Goal: Task Accomplishment & Management: Use online tool/utility

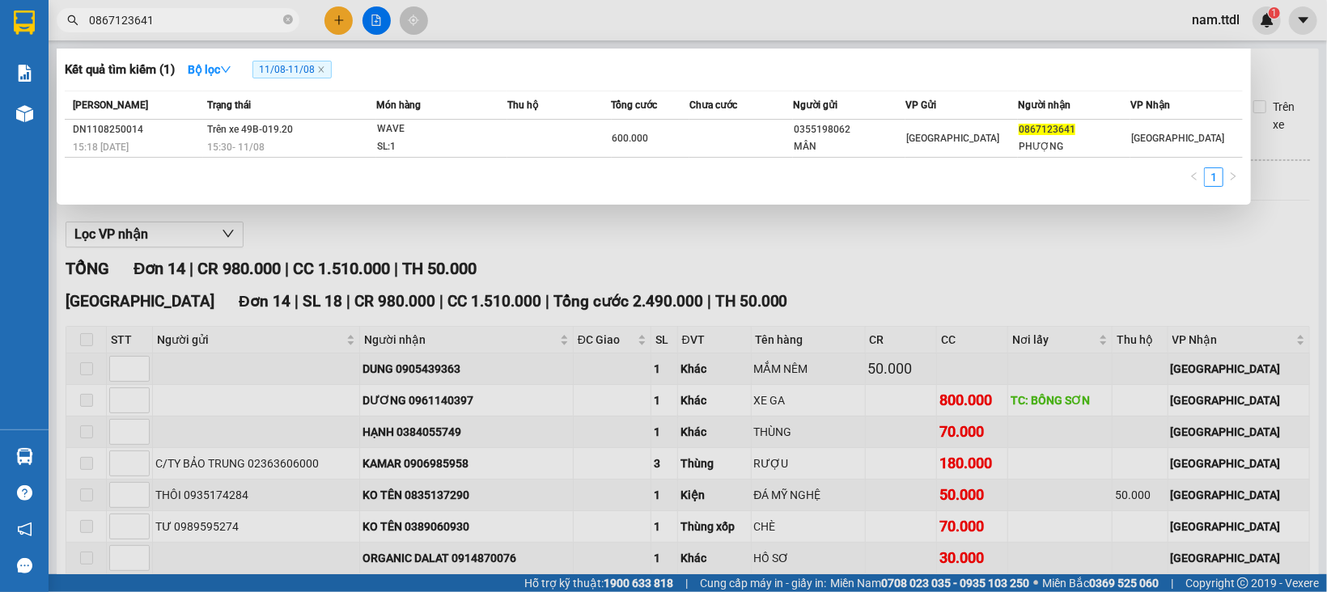
scroll to position [323, 0]
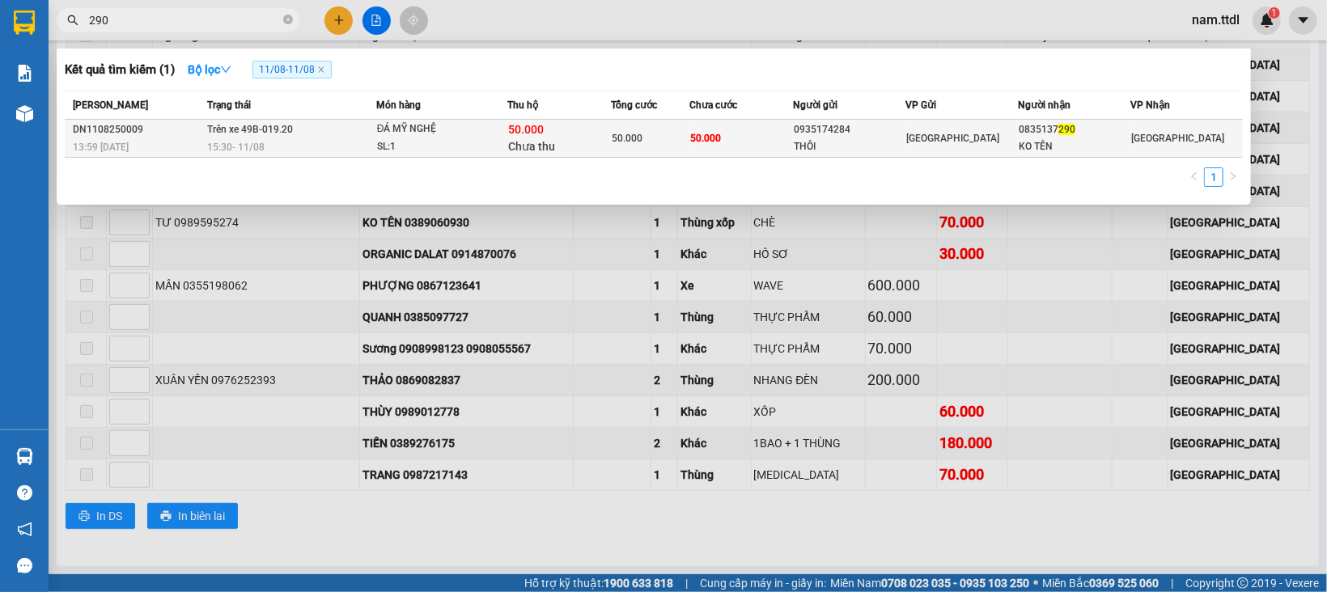
type input "290"
click at [765, 141] on td "50.000" at bounding box center [741, 139] width 104 height 38
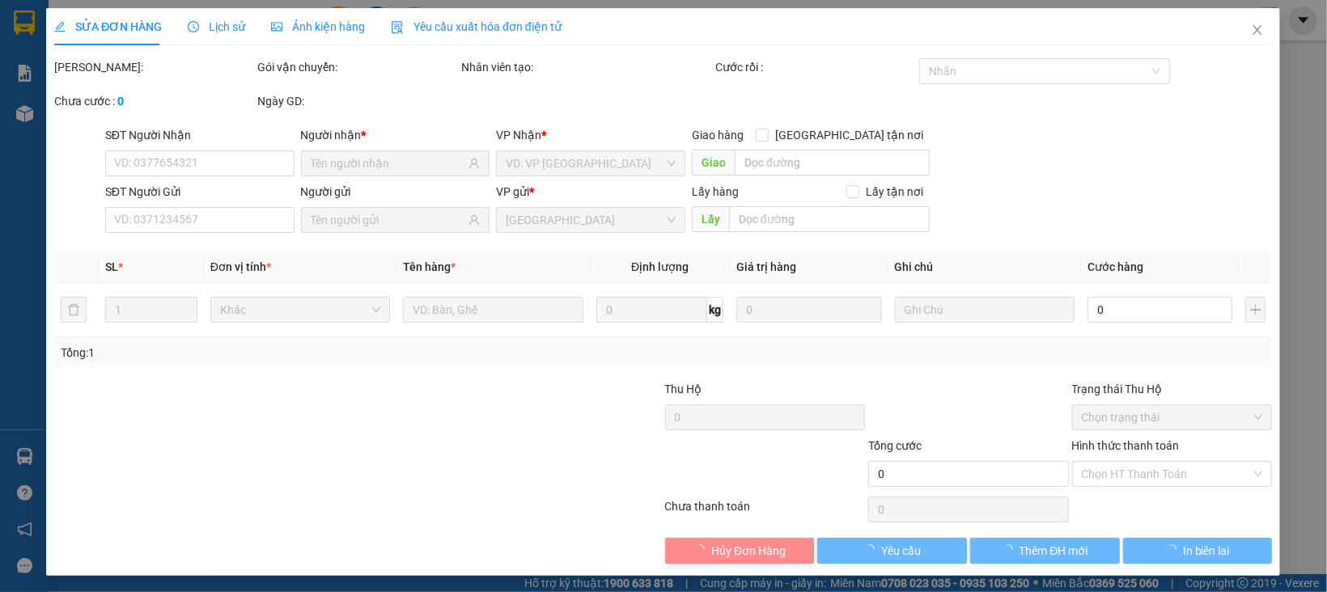
type input "0835137290"
type input "KO TÊN"
type input "0935174284"
type input "THÔI"
type input "50.000"
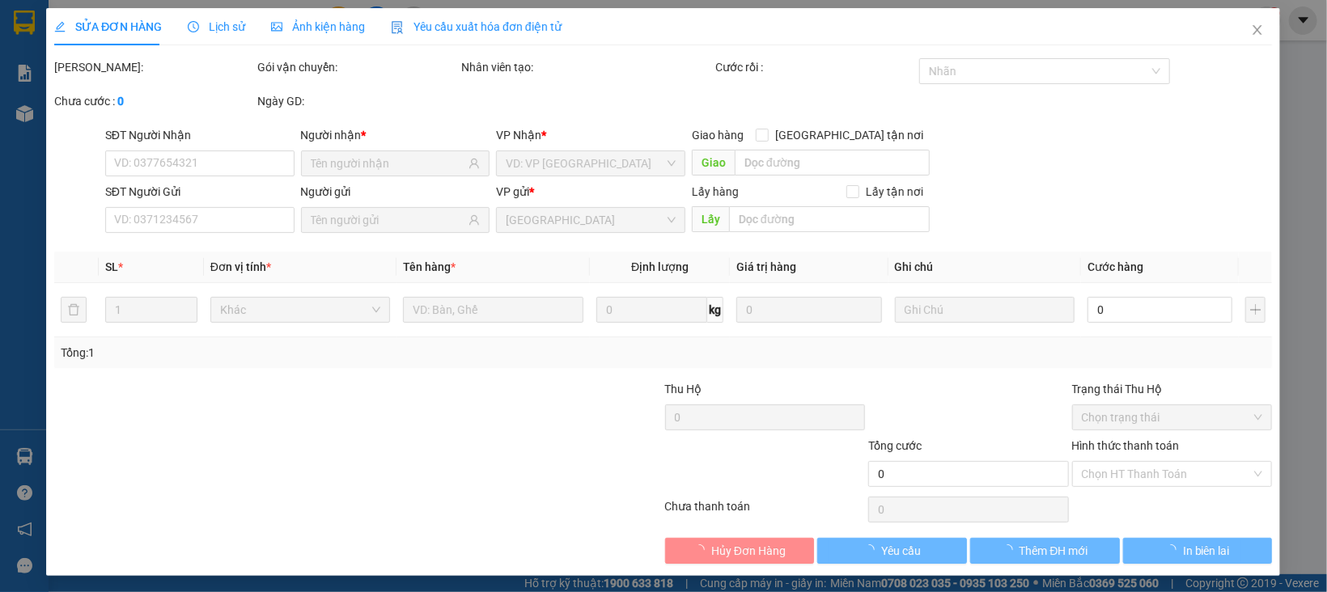
type input "50.000"
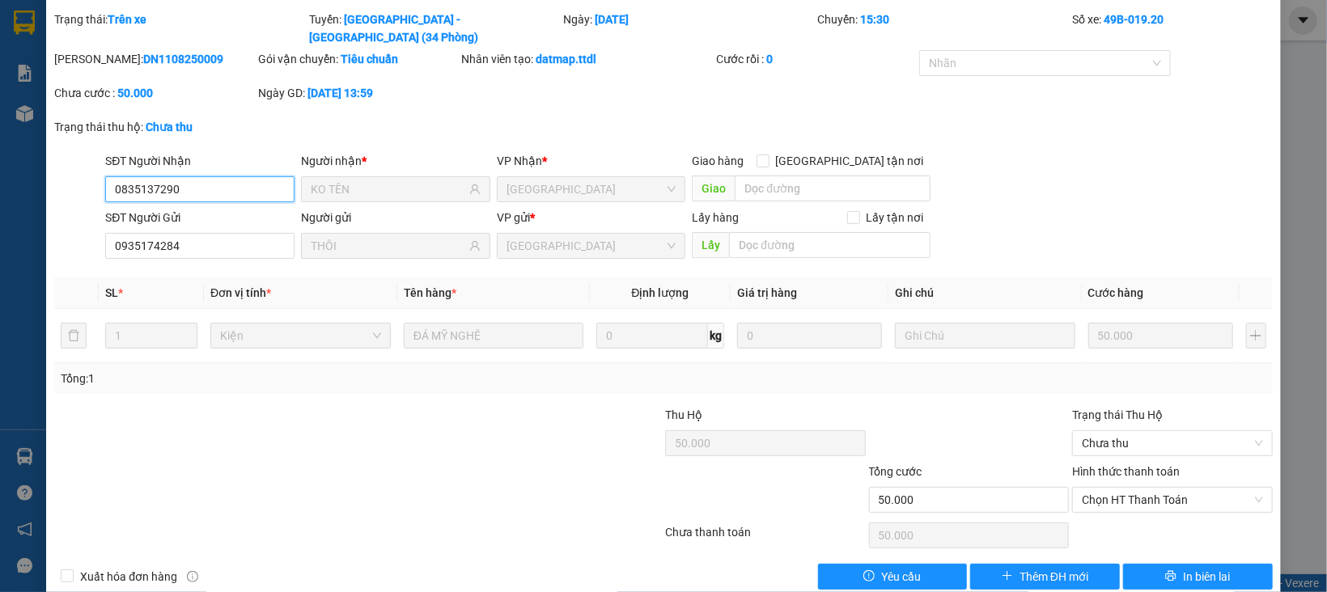
scroll to position [60, 0]
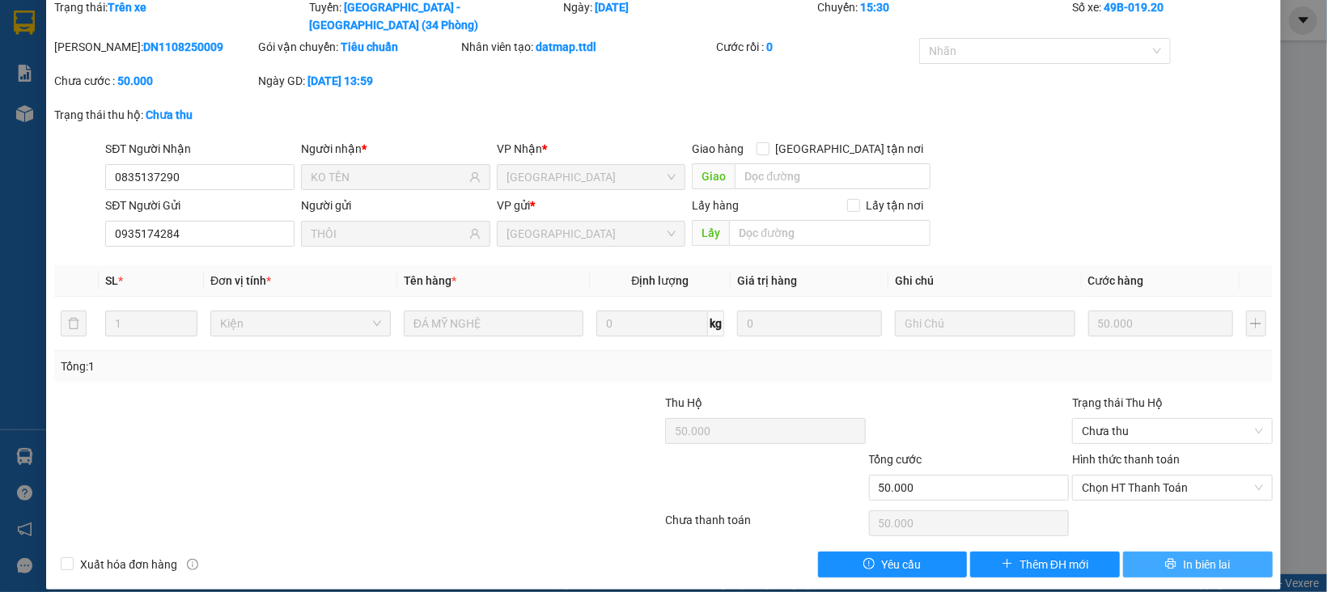
click at [1183, 556] on span "In biên lai" at bounding box center [1206, 565] width 47 height 18
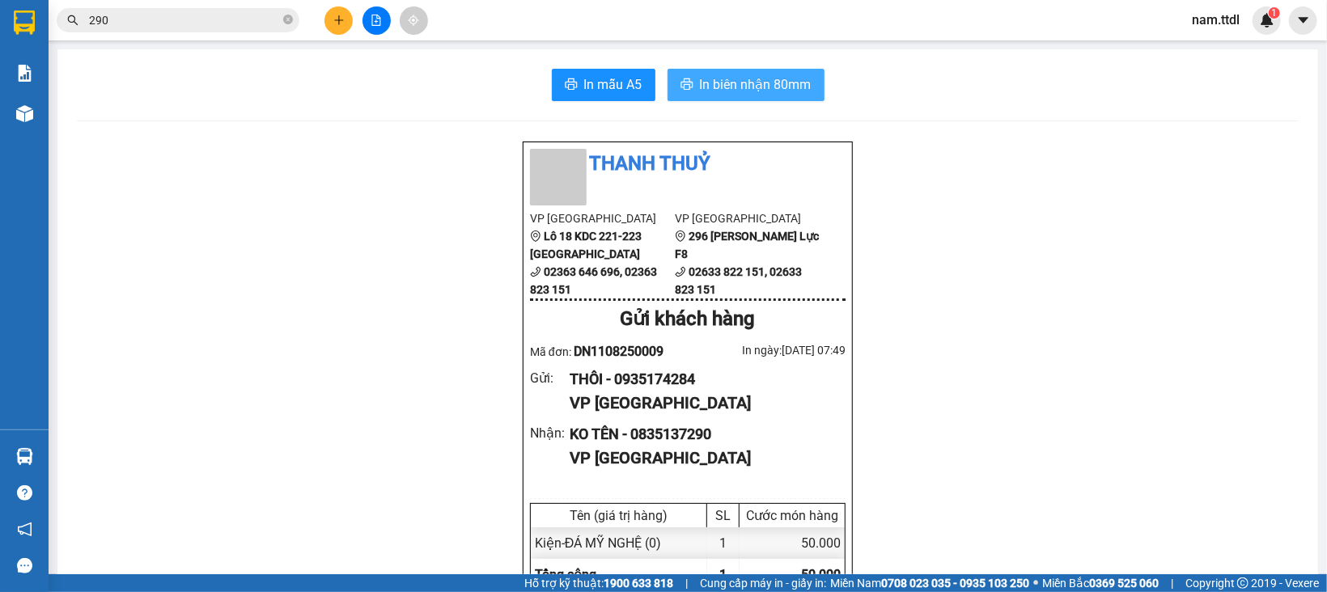
click at [764, 77] on span "In biên nhận 80mm" at bounding box center [756, 84] width 112 height 20
